Goal: Find specific page/section: Find specific page/section

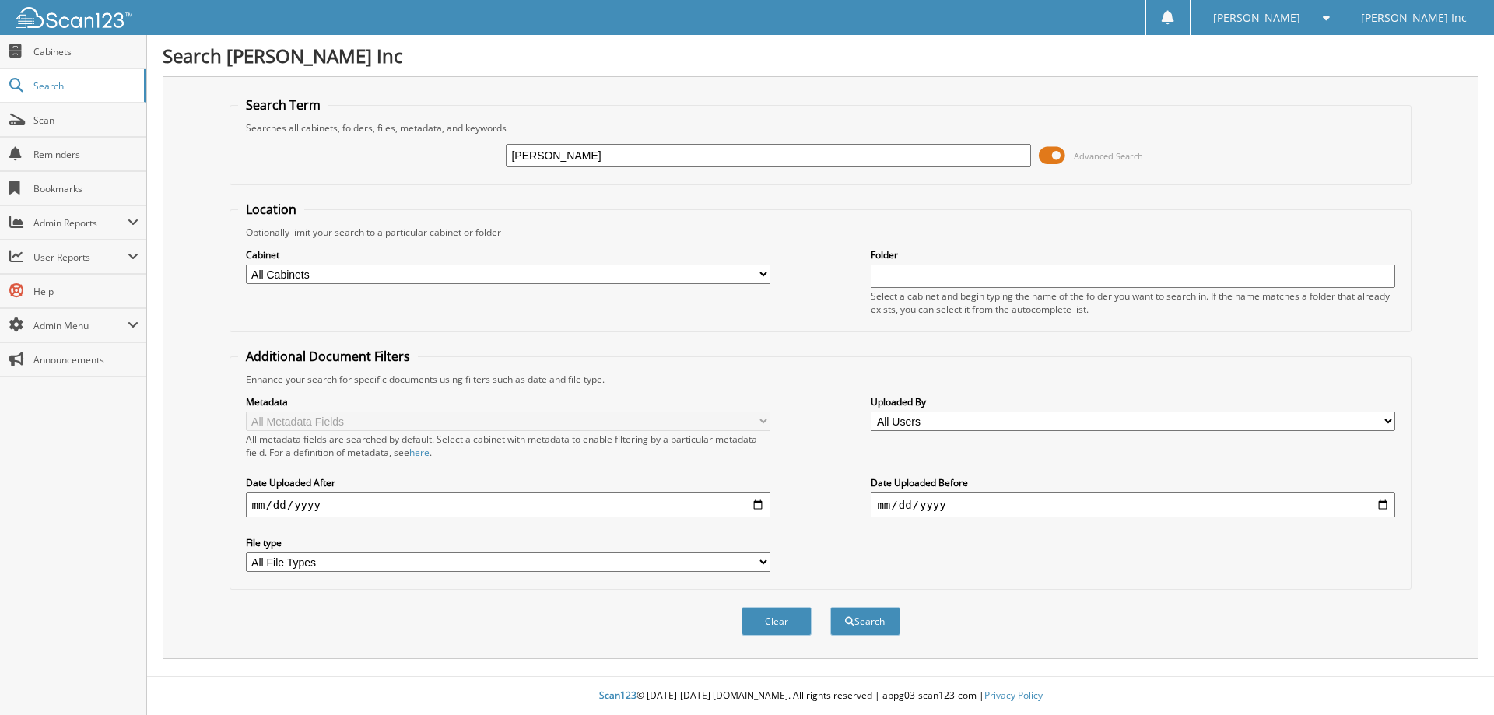
type input "[PERSON_NAME]"
click at [830, 607] on button "Search" at bounding box center [865, 621] width 70 height 29
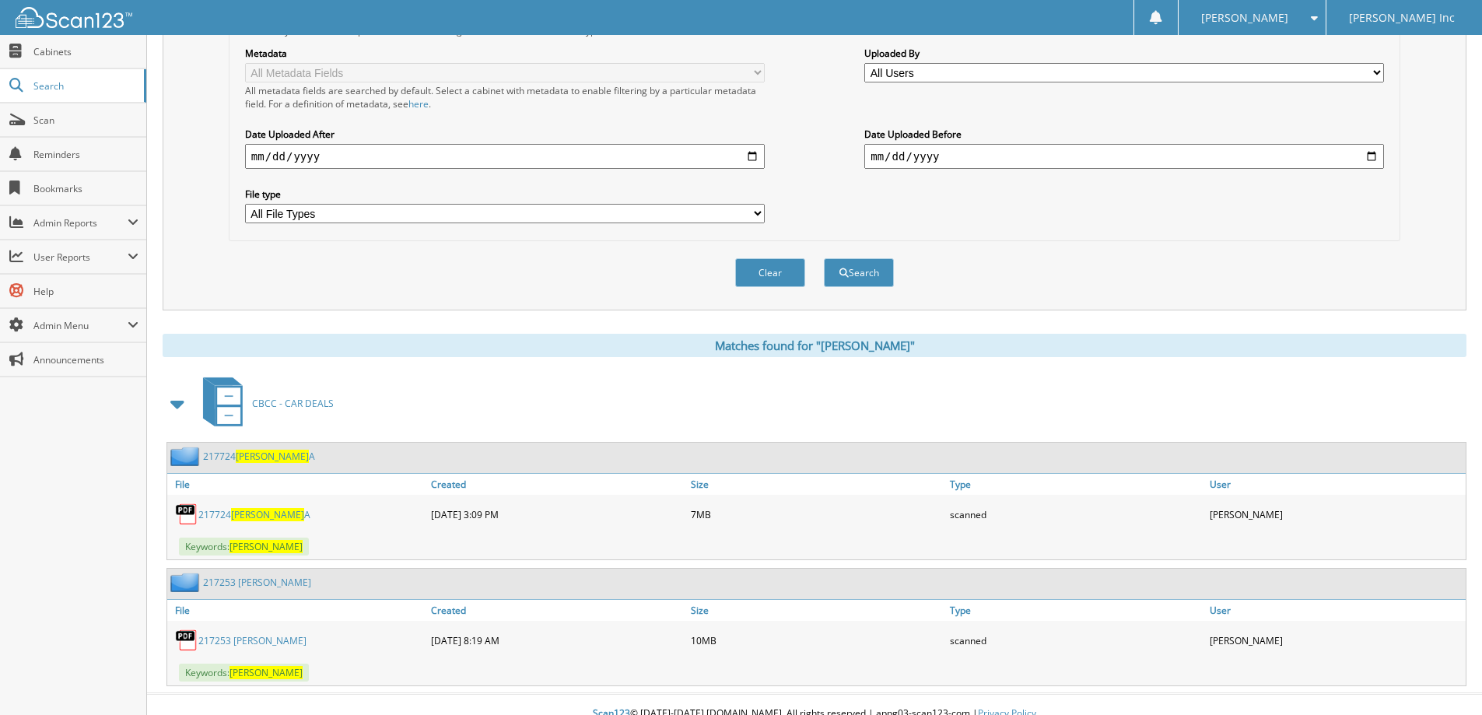
scroll to position [367, 0]
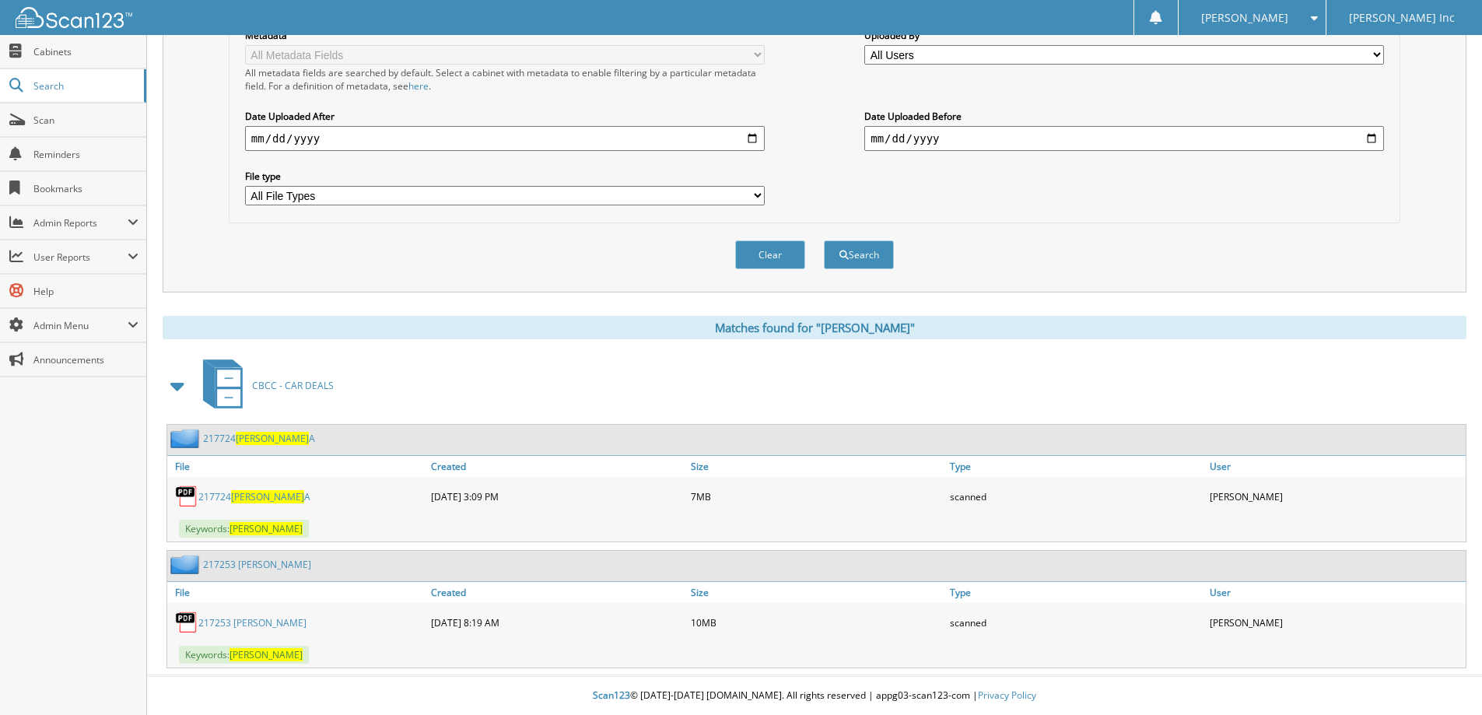
click at [240, 623] on link "217253 CARPINI, JOEL A" at bounding box center [252, 622] width 108 height 13
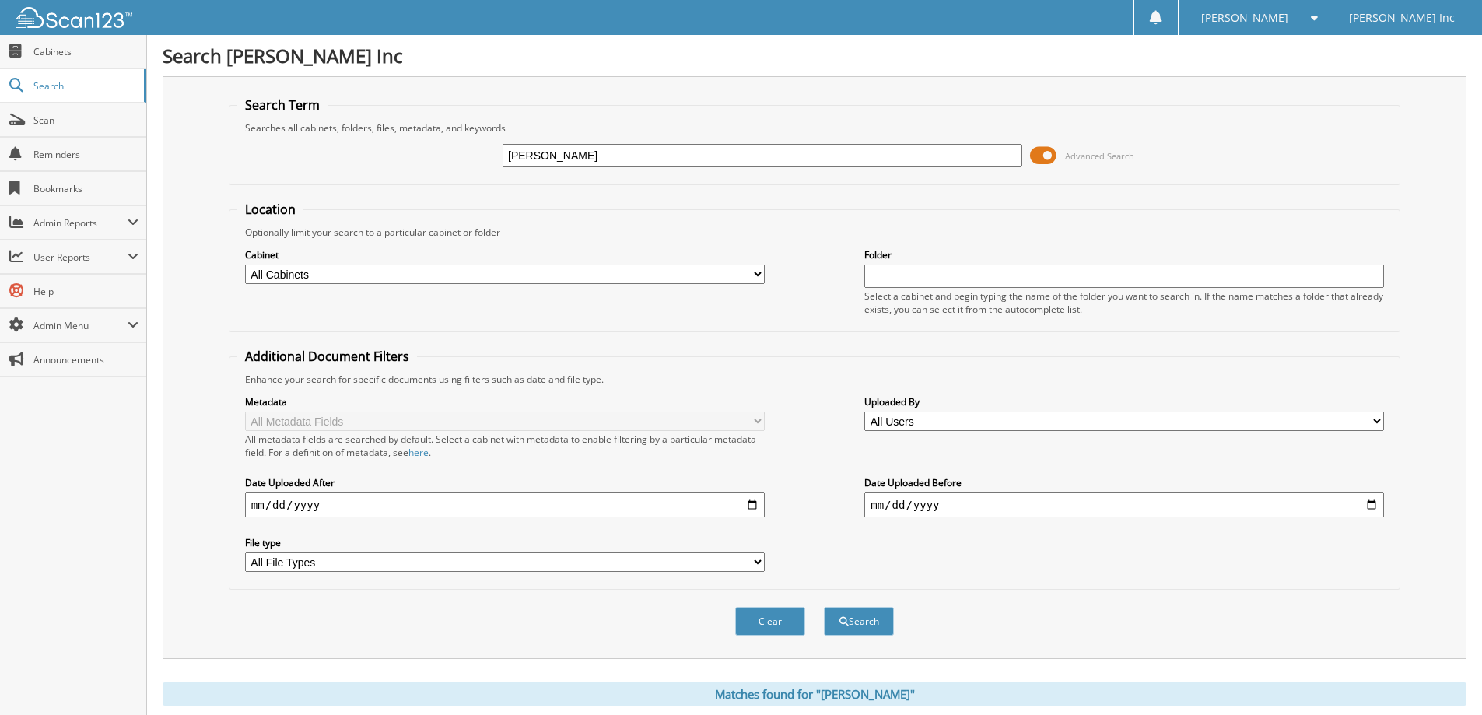
click at [609, 151] on input "[PERSON_NAME]" at bounding box center [763, 155] width 520 height 23
type input "C"
type input "FLYNN,KATHERINE"
click at [824, 607] on button "Search" at bounding box center [859, 621] width 70 height 29
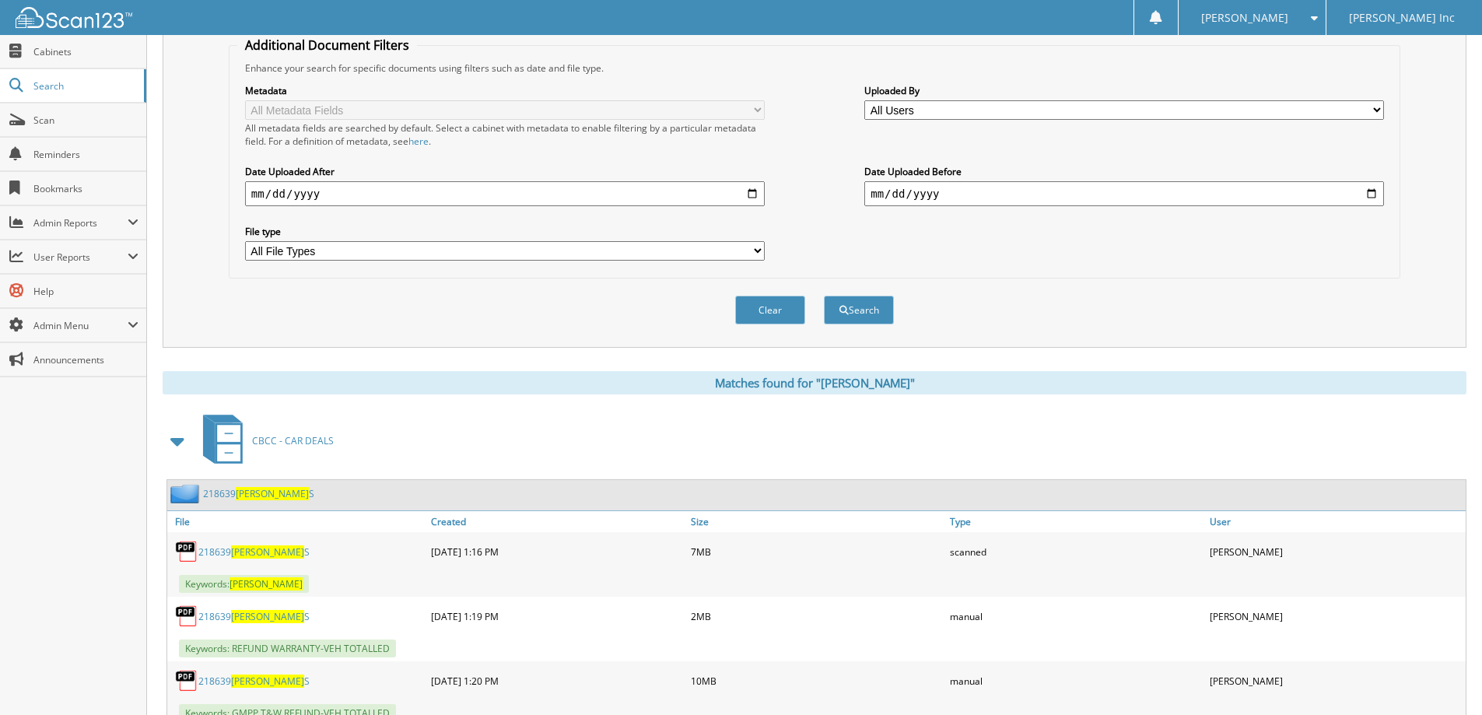
scroll to position [370, 0]
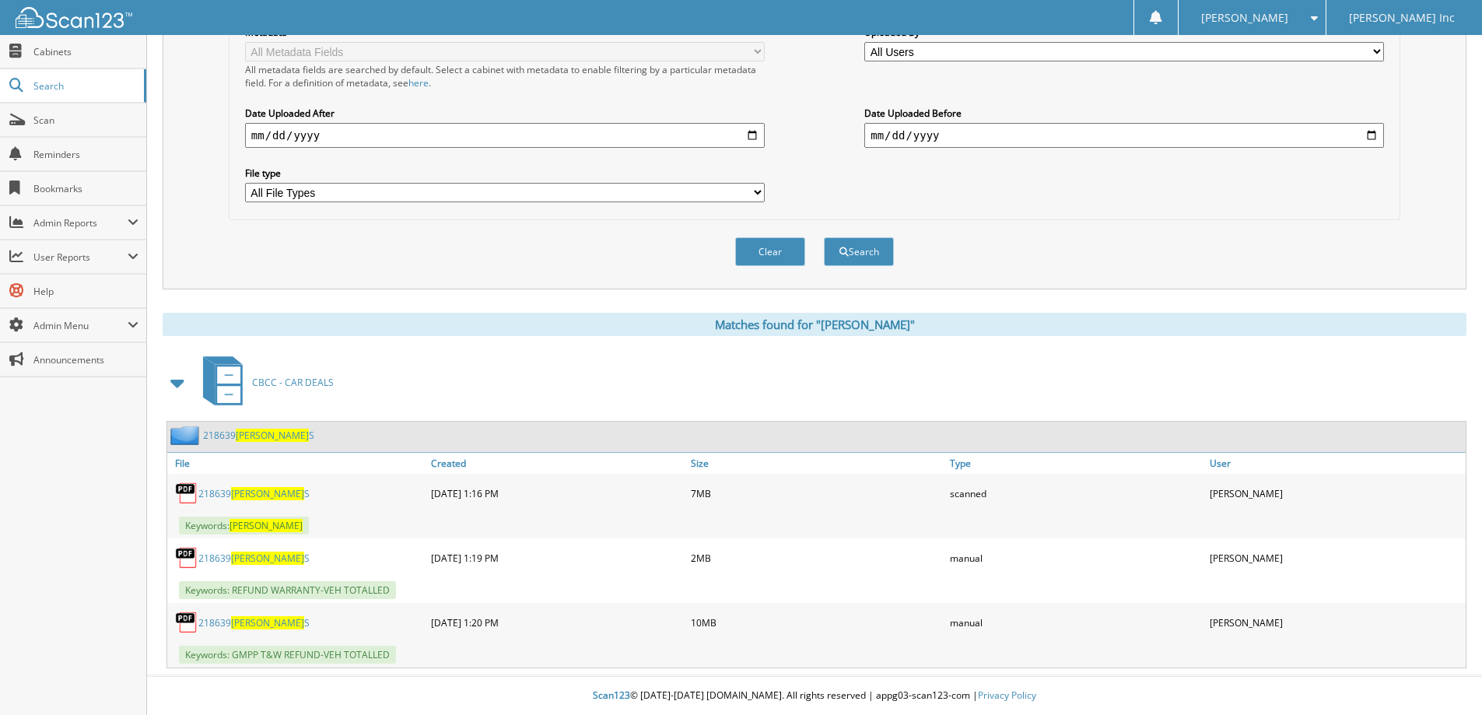
click at [247, 627] on span "[PERSON_NAME]" at bounding box center [267, 622] width 73 height 13
click at [243, 625] on span "[PERSON_NAME]" at bounding box center [267, 622] width 73 height 13
click at [55, 121] on span "Scan" at bounding box center [85, 120] width 105 height 13
